Goal: Task Accomplishment & Management: Manage account settings

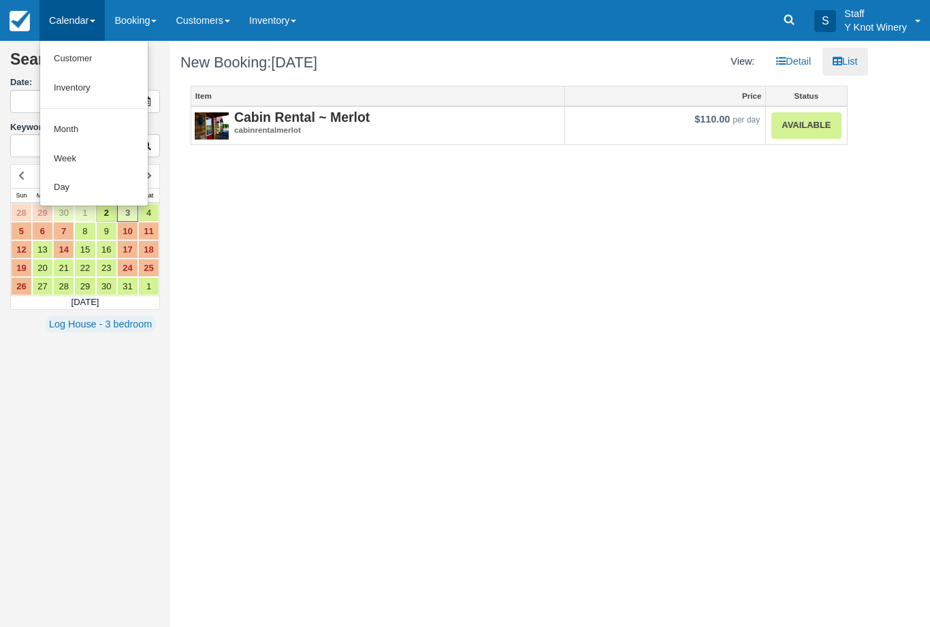
click at [78, 39] on div at bounding box center [465, 313] width 930 height 627
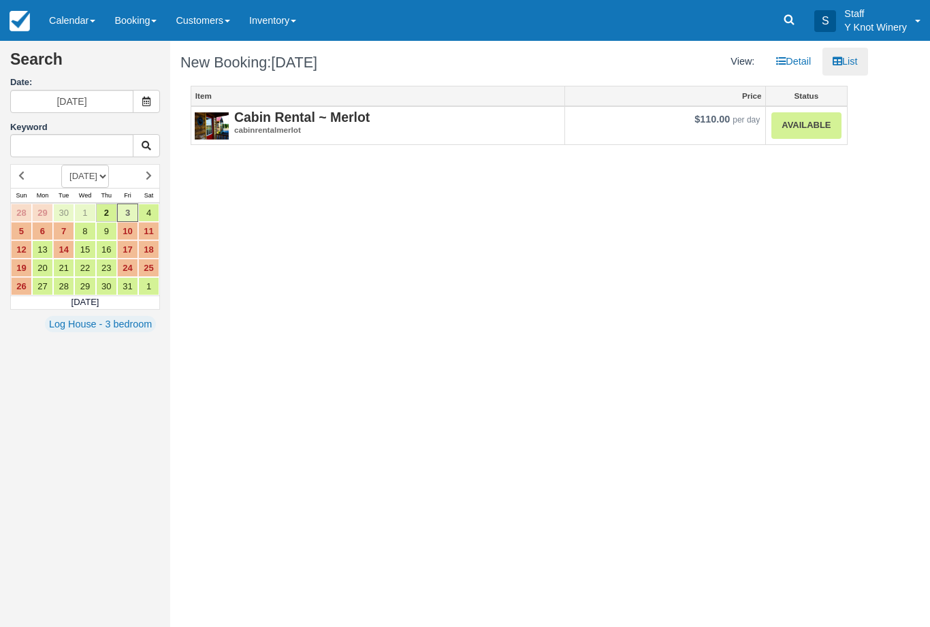
click at [85, 18] on link "Calendar" at bounding box center [71, 20] width 65 height 41
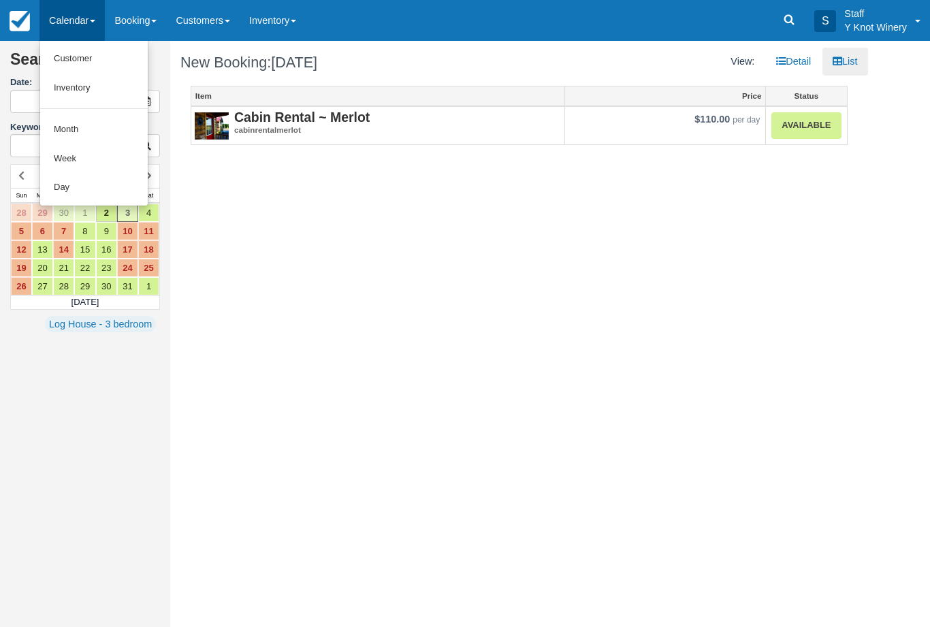
click at [91, 54] on link "Customer" at bounding box center [94, 58] width 108 height 29
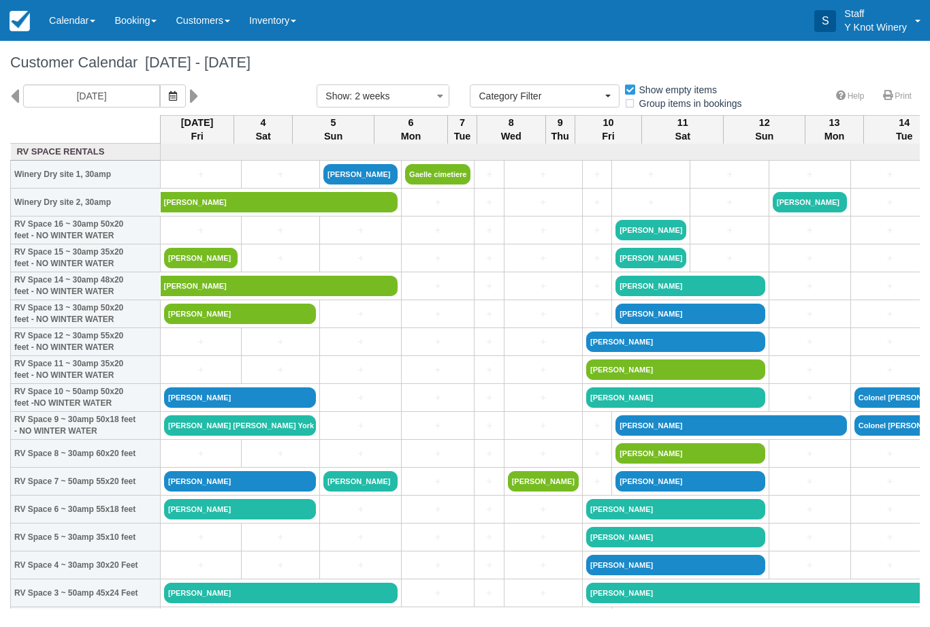
select select
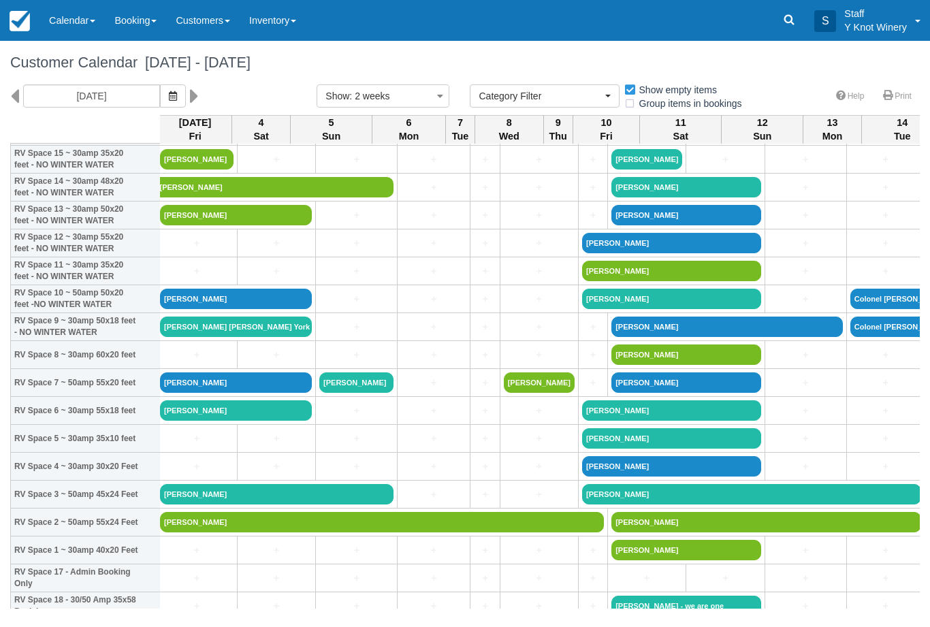
scroll to position [99, 0]
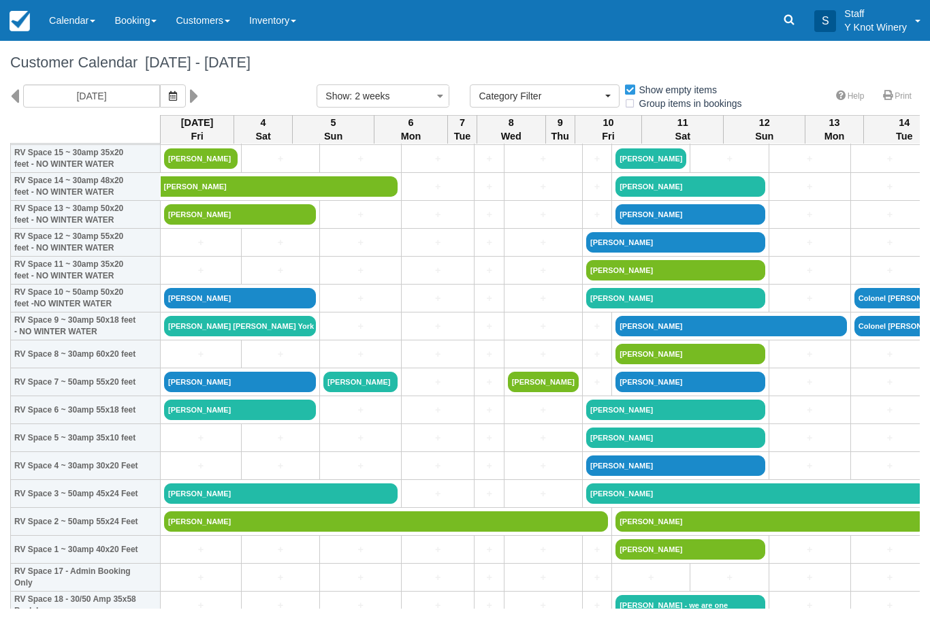
click at [245, 225] on link "David Harmon" at bounding box center [240, 214] width 152 height 20
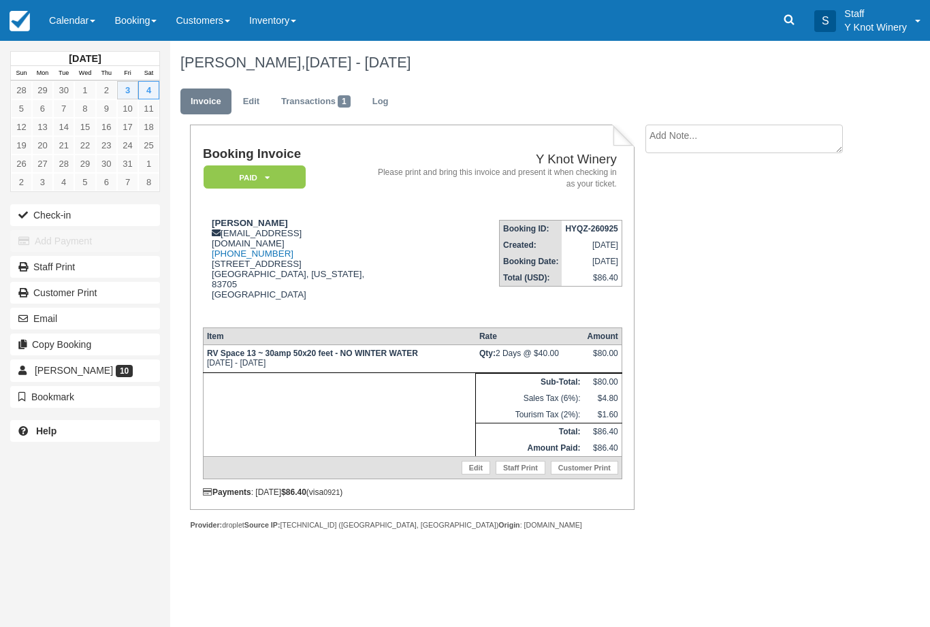
click at [248, 97] on link "Edit" at bounding box center [251, 101] width 37 height 27
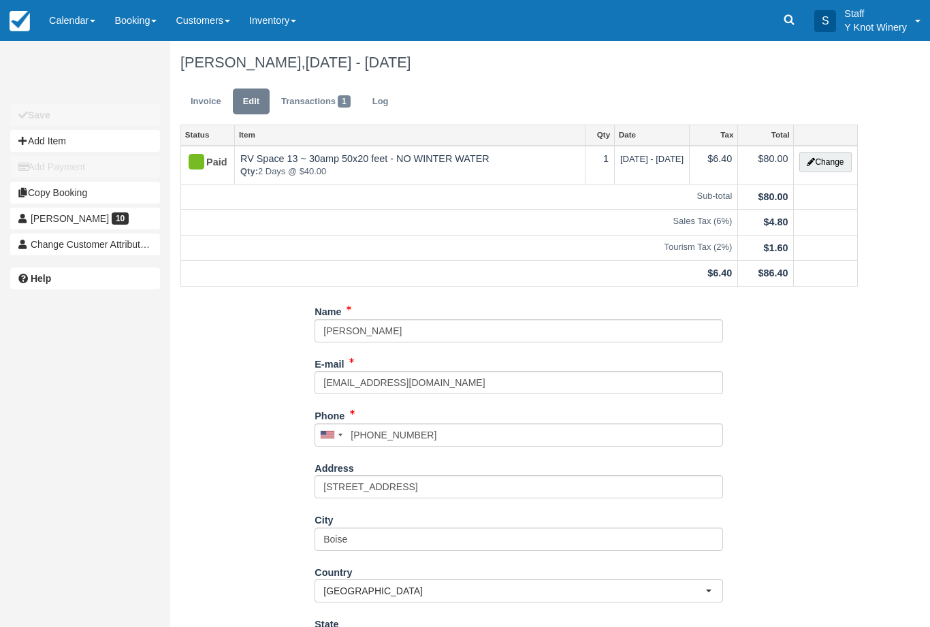
click at [826, 165] on button "Change" at bounding box center [825, 162] width 52 height 20
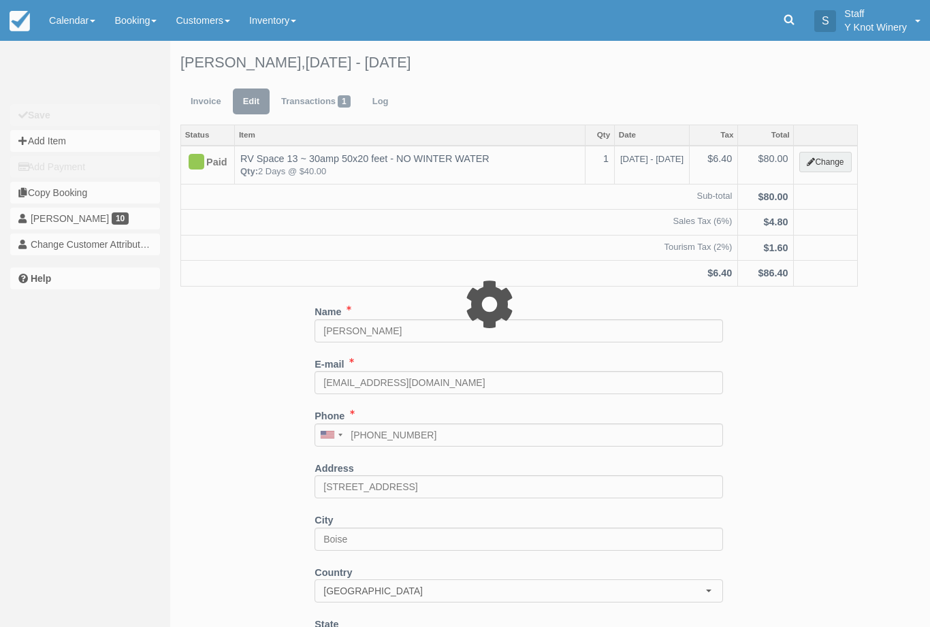
type input "80.00"
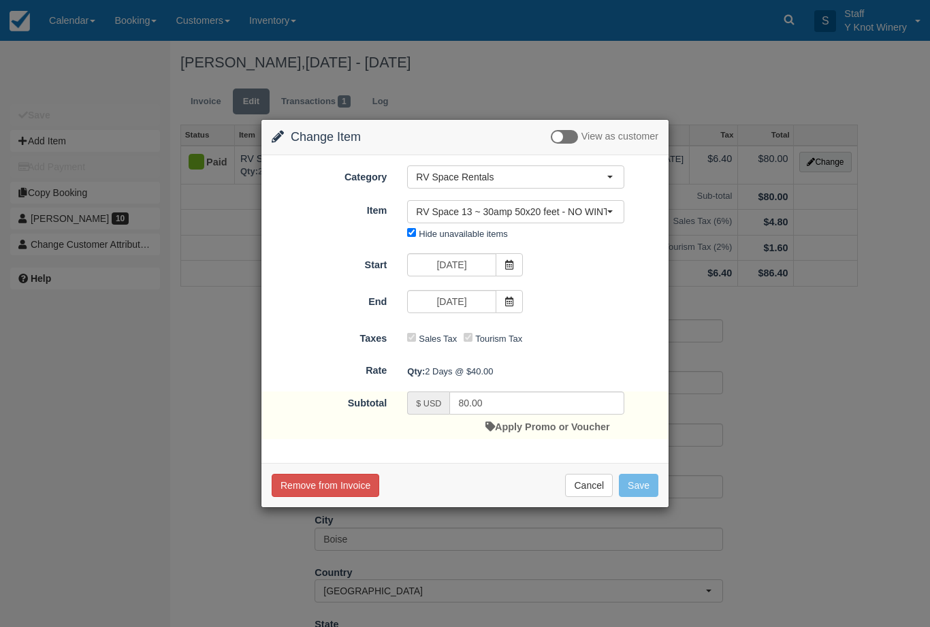
click at [504, 263] on icon at bounding box center [509, 265] width 10 height 10
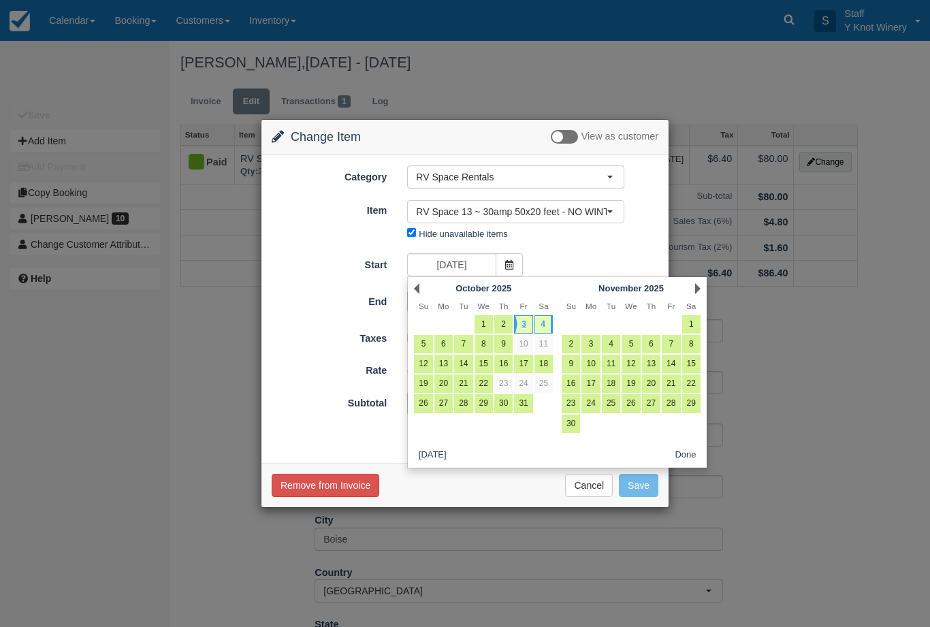
click at [551, 322] on link "4" at bounding box center [543, 324] width 18 height 18
type input "10/04/25"
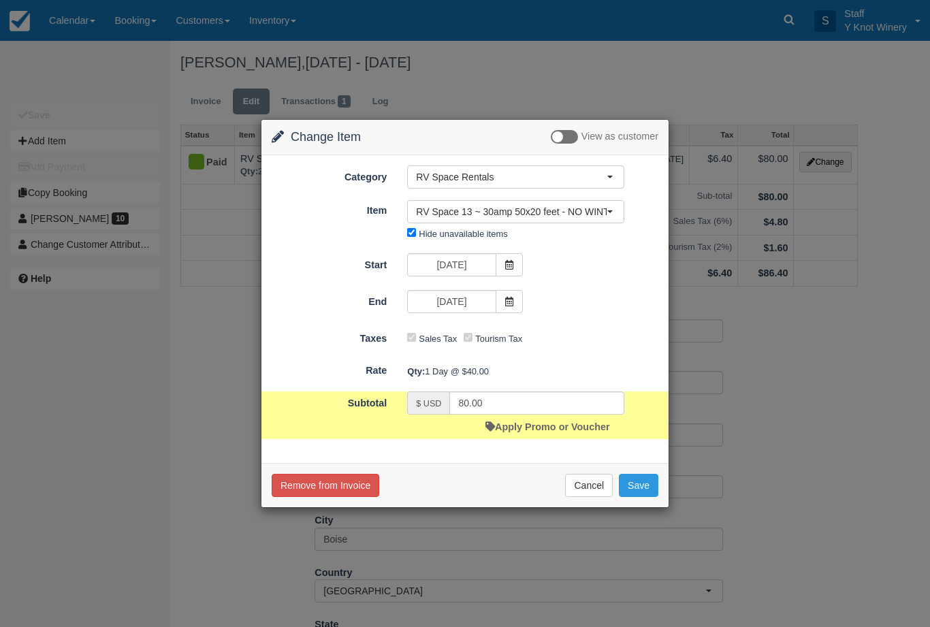
type input "40.00"
click at [511, 265] on icon at bounding box center [509, 265] width 10 height 10
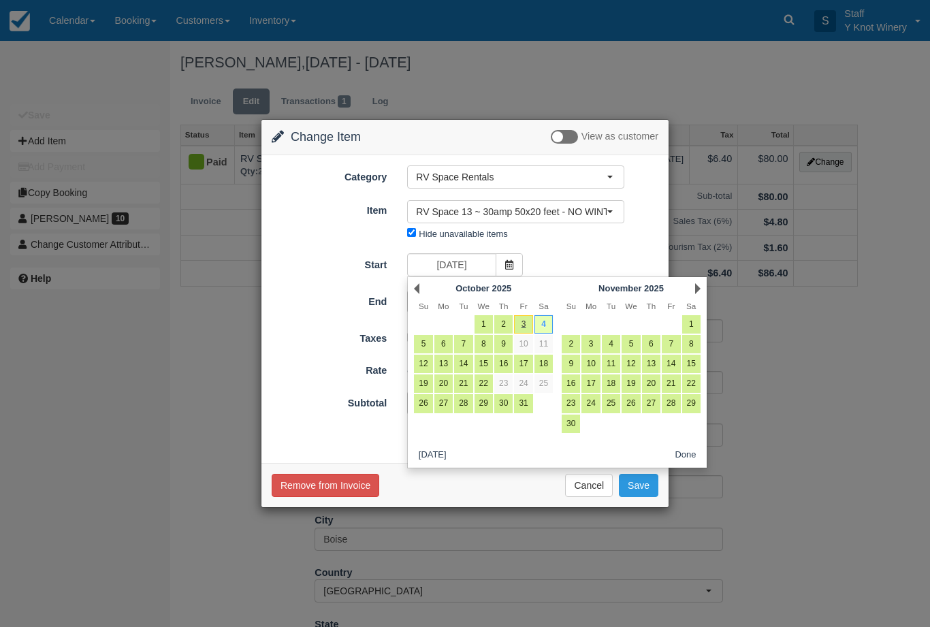
click at [446, 341] on link "6" at bounding box center [443, 344] width 18 height 18
type input "10/06/25"
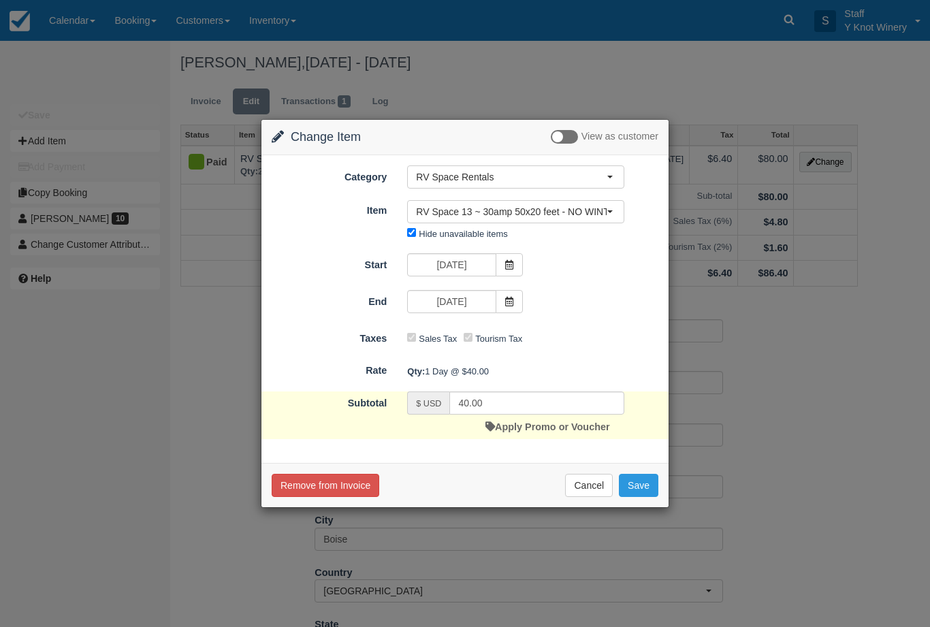
click at [504, 259] on span at bounding box center [509, 264] width 27 height 23
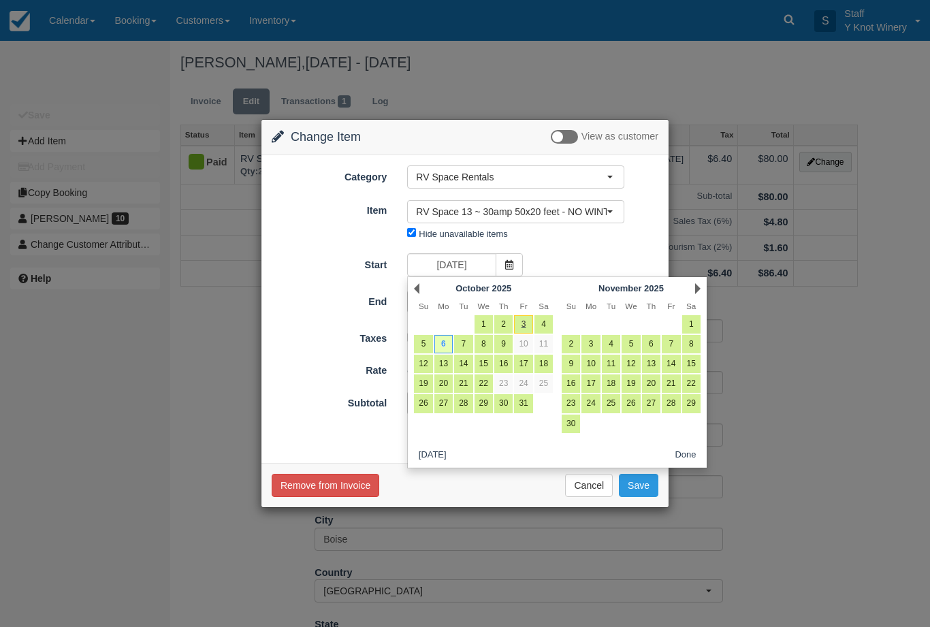
click at [513, 268] on icon at bounding box center [509, 265] width 10 height 10
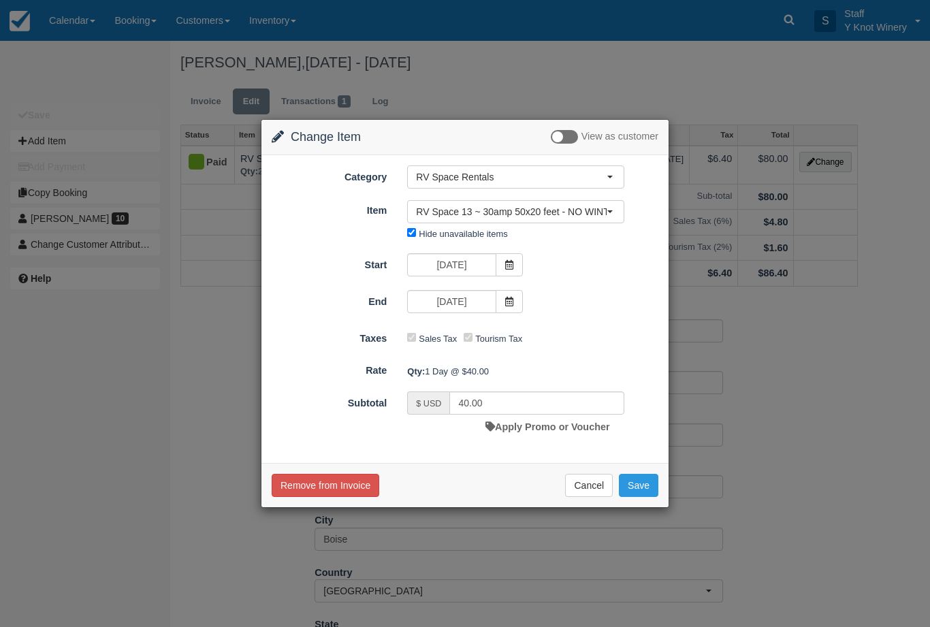
click at [506, 262] on icon at bounding box center [509, 265] width 10 height 10
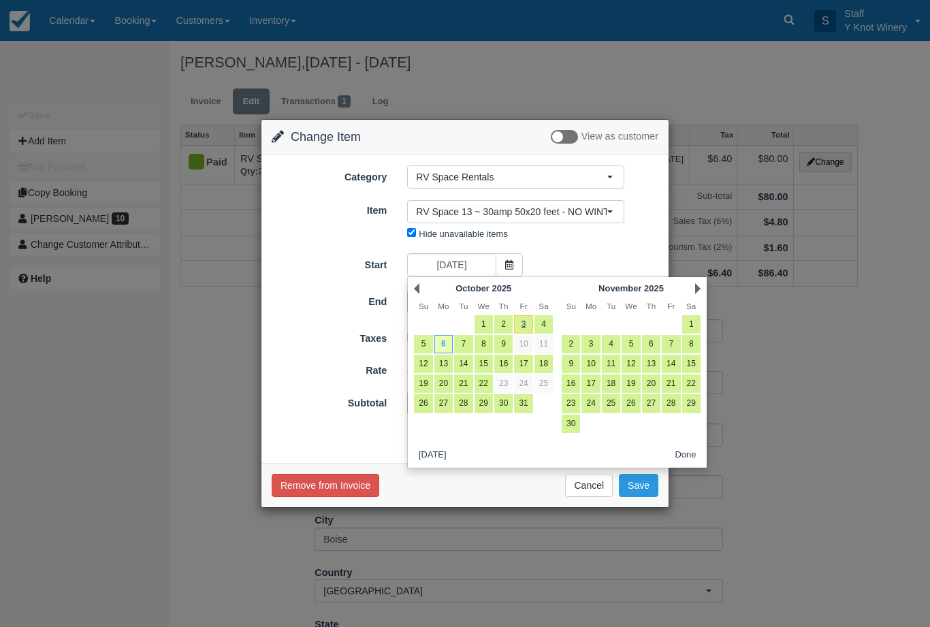
click at [421, 339] on link "5" at bounding box center [423, 344] width 18 height 18
type input "10/05/25"
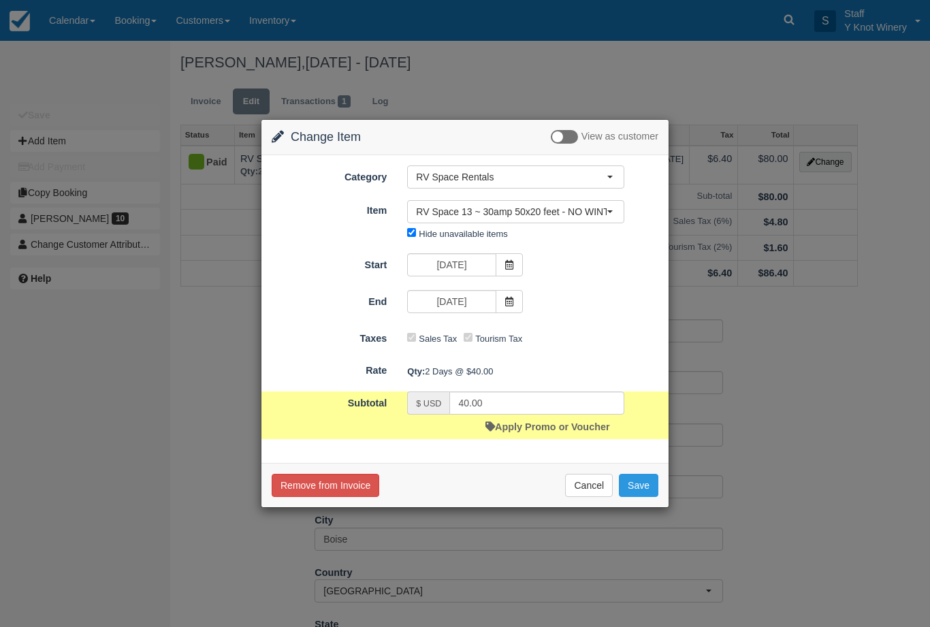
type input "80.00"
click at [644, 488] on button "Save" at bounding box center [638, 485] width 39 height 23
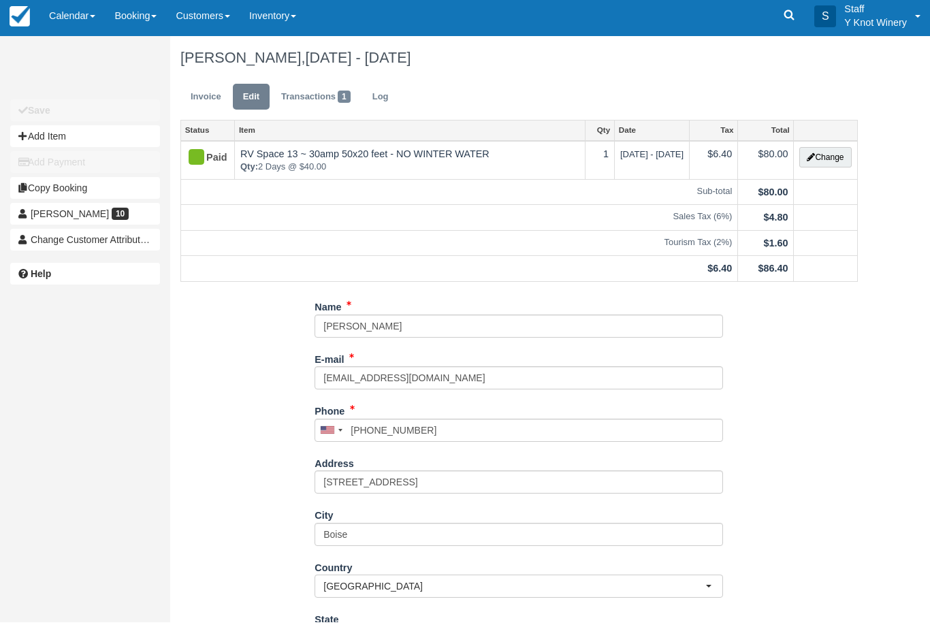
scroll to position [5, 0]
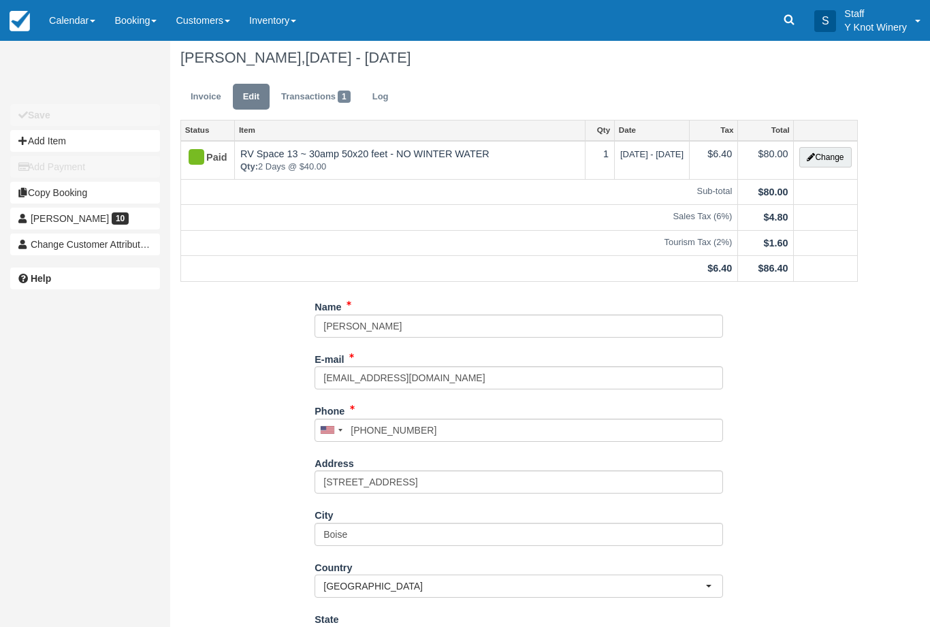
click at [93, 20] on span at bounding box center [92, 21] width 5 height 3
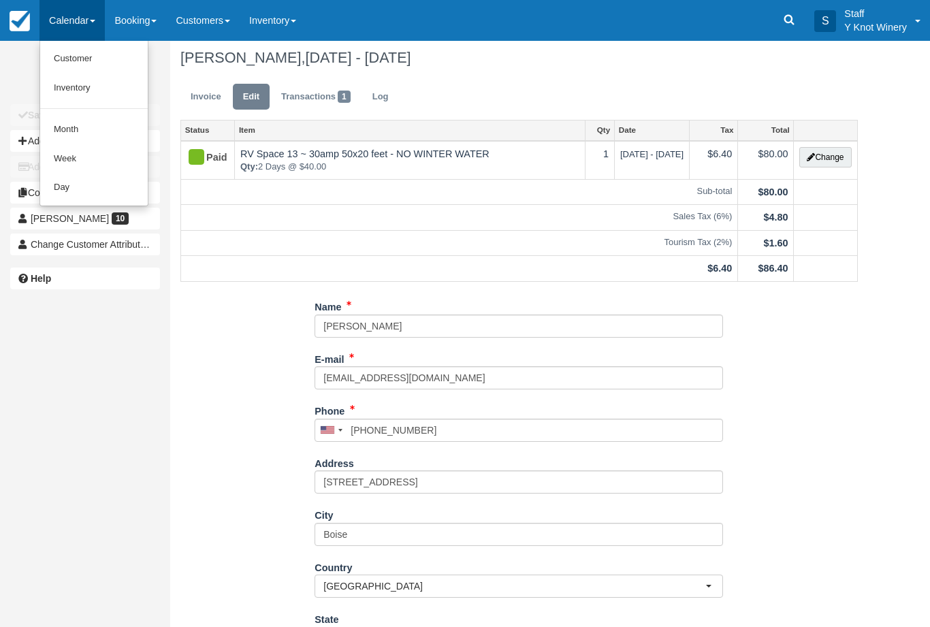
click at [99, 50] on link "Customer" at bounding box center [94, 58] width 108 height 29
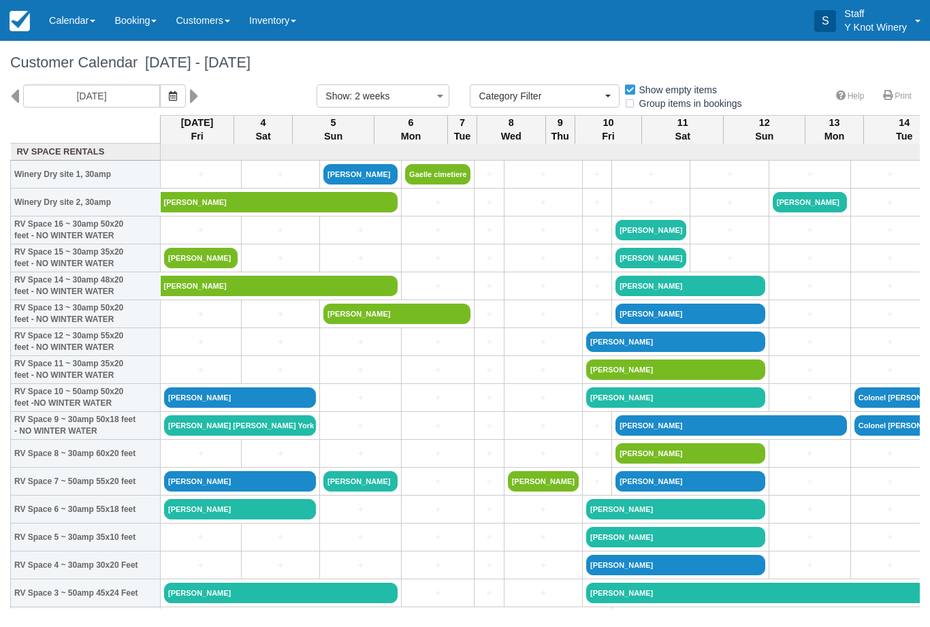
select select
